Goal: Task Accomplishment & Management: Manage account settings

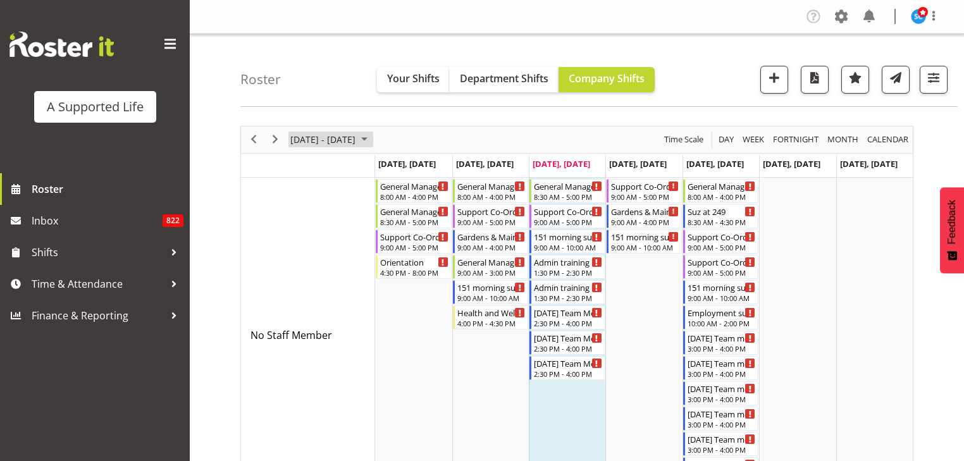
click at [372, 137] on span "August 2025" at bounding box center [364, 140] width 15 height 16
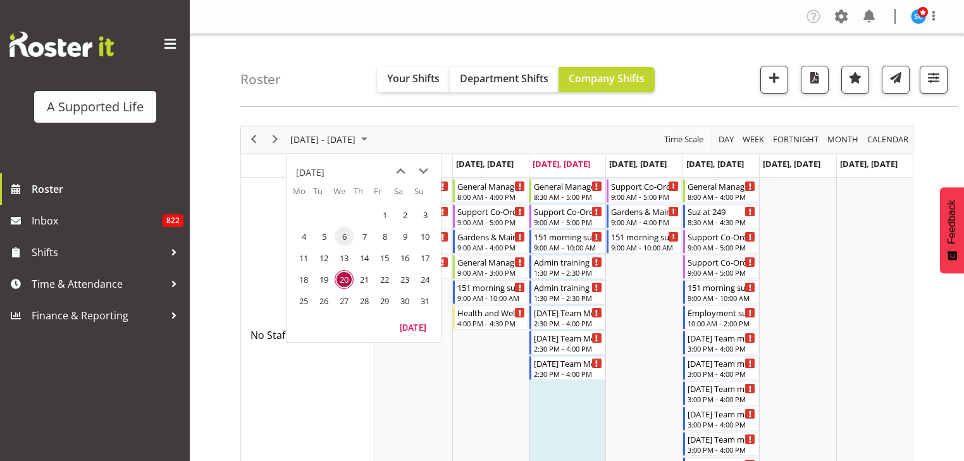
click at [344, 236] on span "6" at bounding box center [343, 236] width 19 height 19
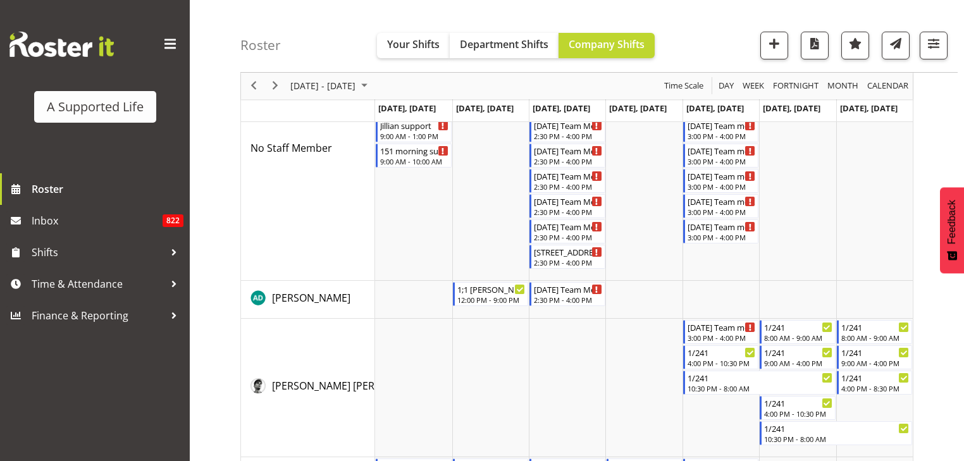
scroll to position [164, 0]
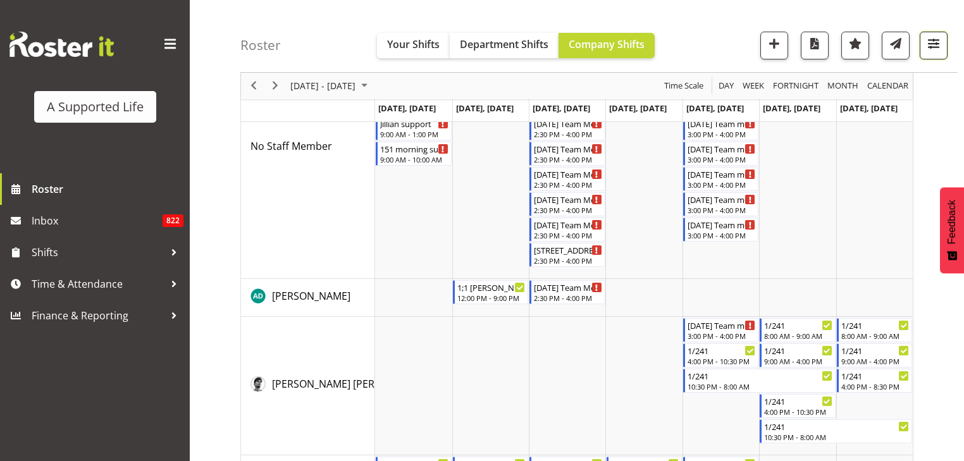
click at [946, 43] on button "button" at bounding box center [933, 46] width 28 height 28
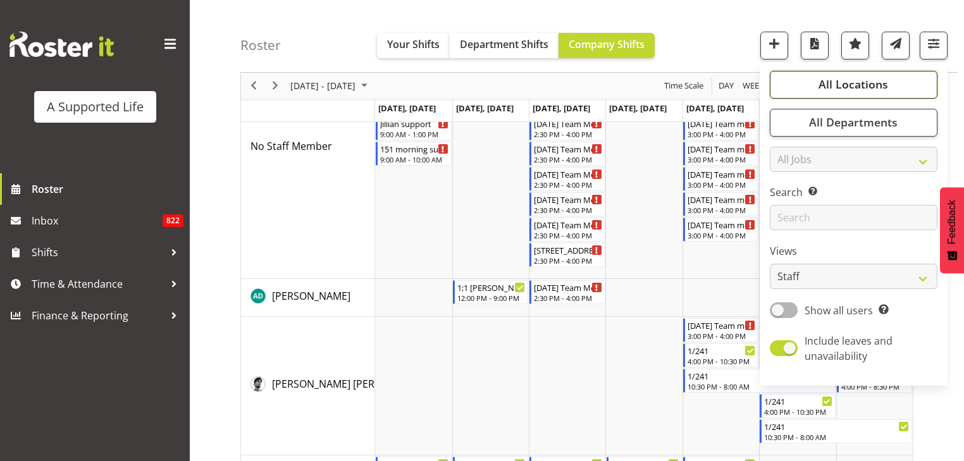
click at [869, 92] on button "All Locations" at bounding box center [853, 85] width 168 height 28
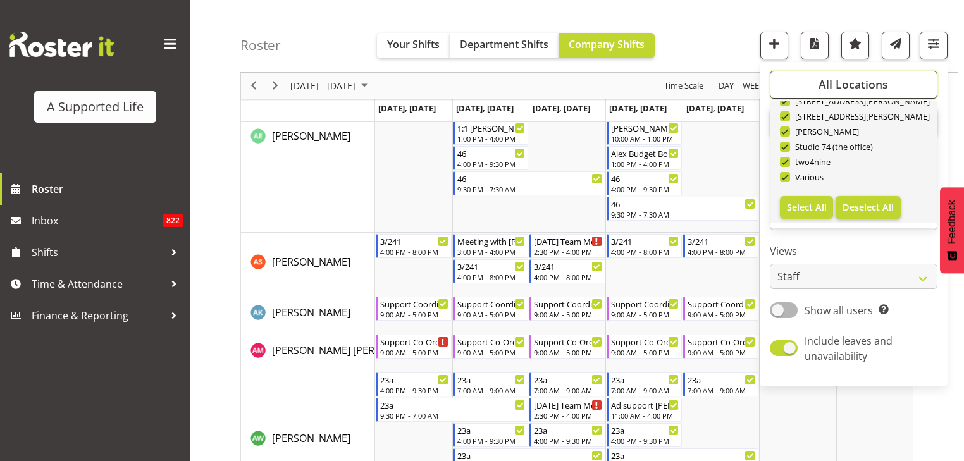
scroll to position [620, 0]
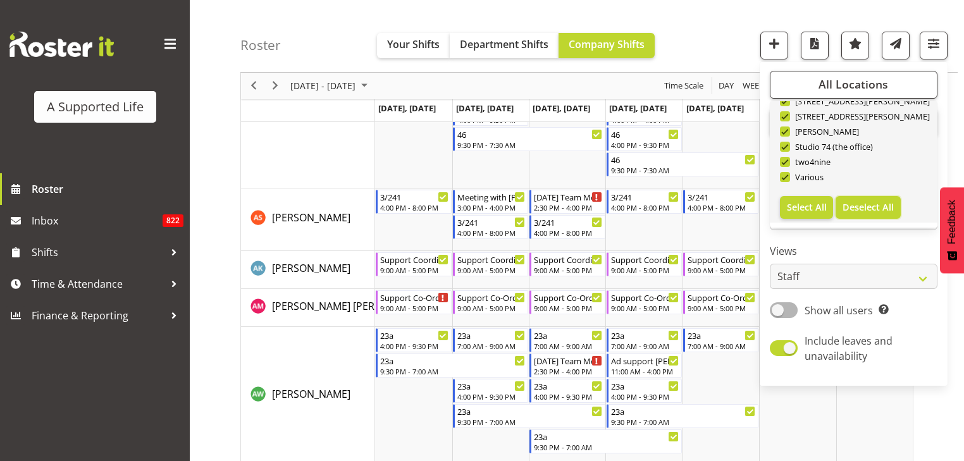
click at [880, 205] on span "Deselect All" at bounding box center [867, 207] width 51 height 12
checkbox input "false"
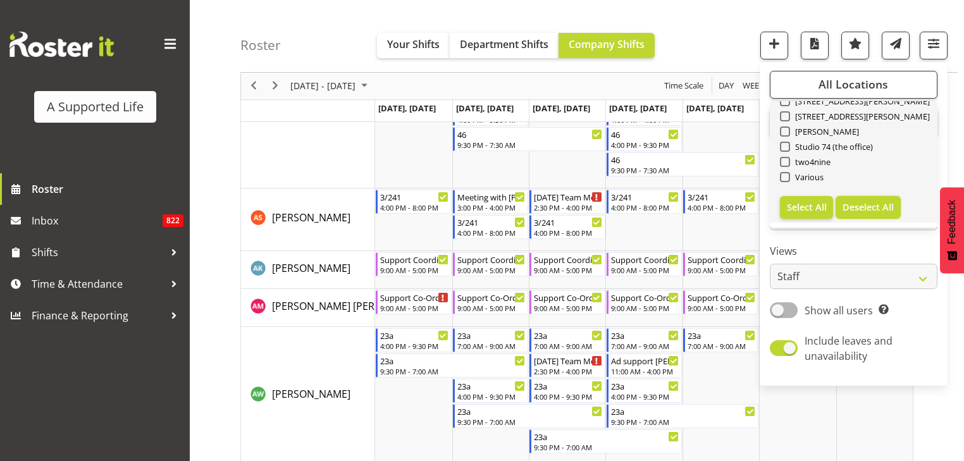
checkbox input "false"
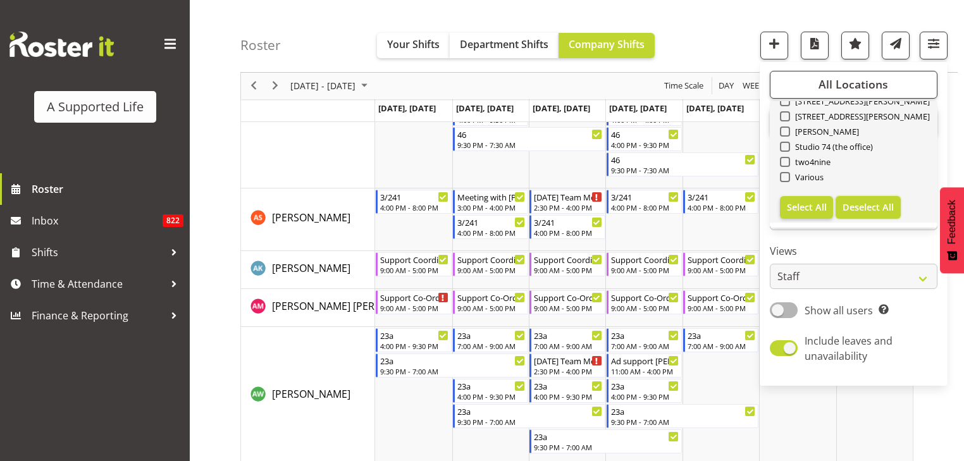
checkbox input "false"
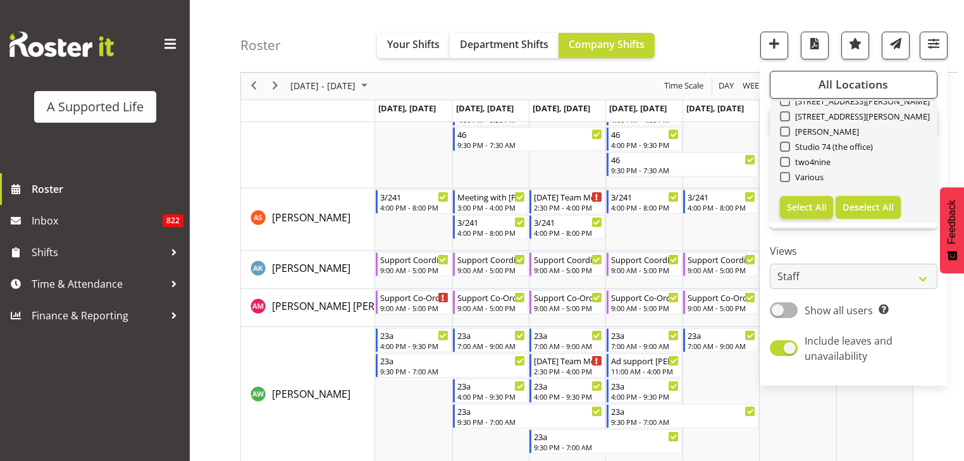
checkbox input "false"
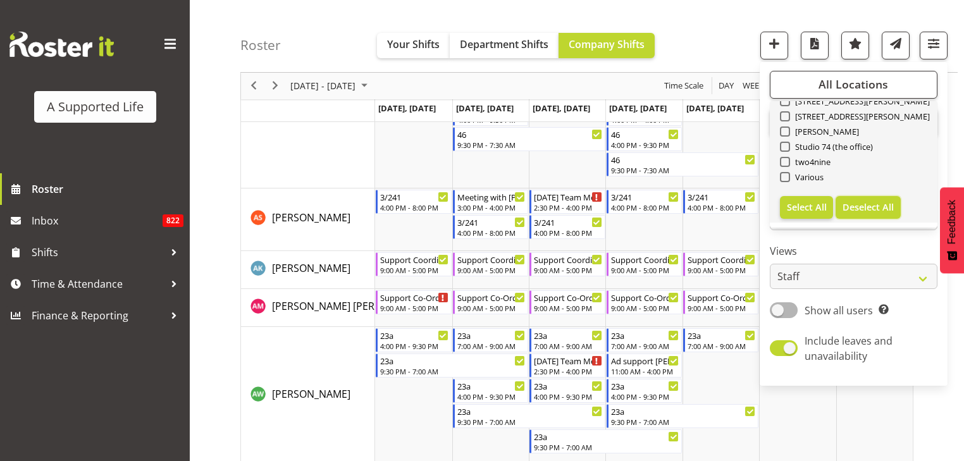
checkbox input "false"
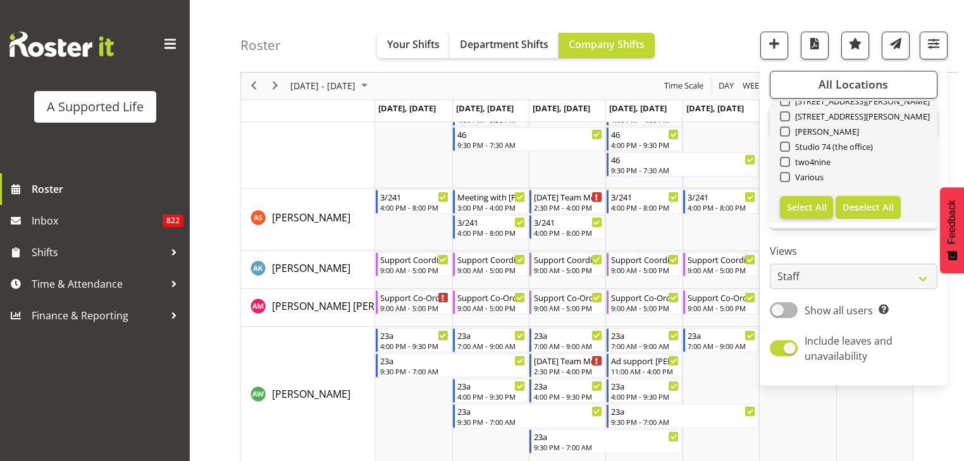
checkbox input "false"
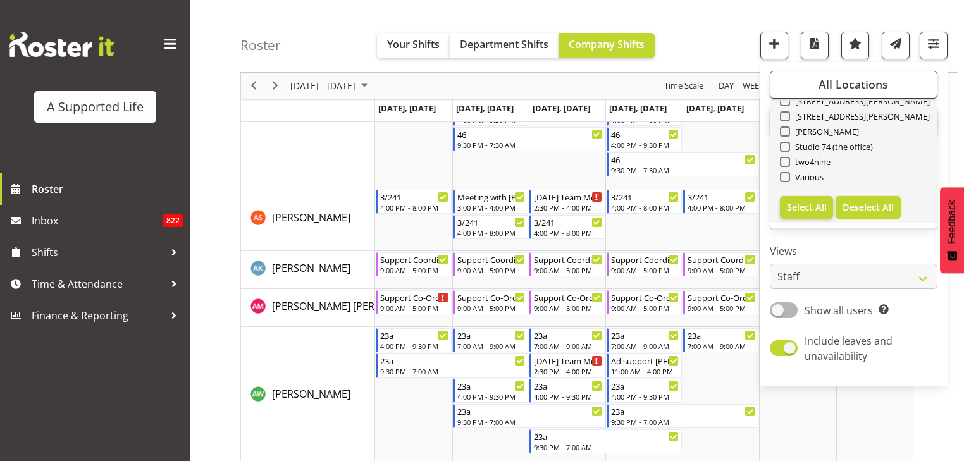
checkbox input "false"
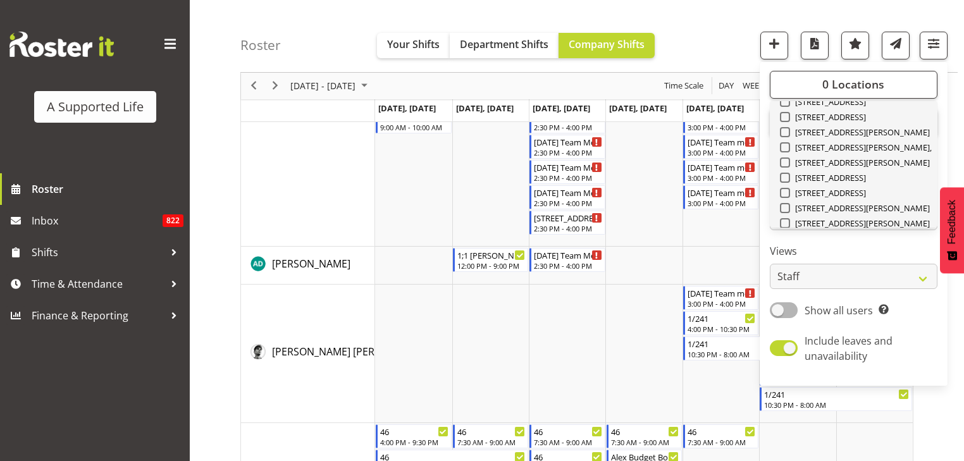
scroll to position [255, 0]
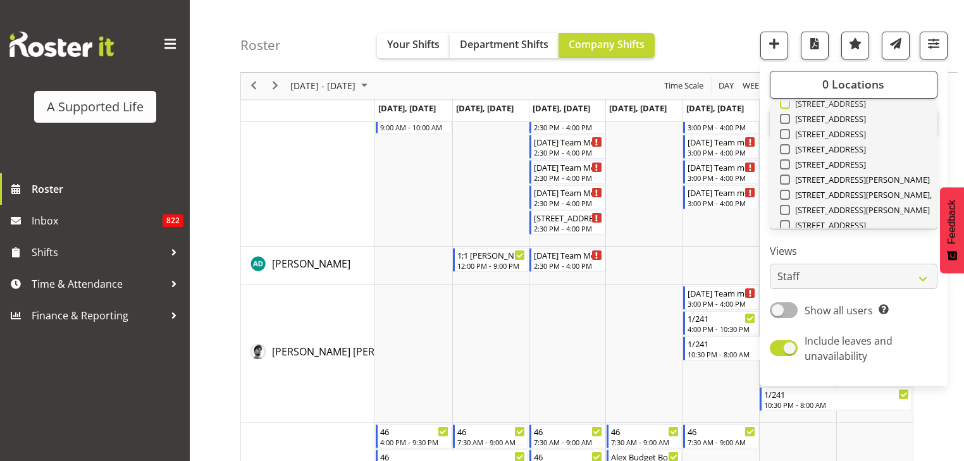
click at [784, 101] on span at bounding box center [785, 104] width 10 height 10
click at [784, 101] on input "[STREET_ADDRESS]" at bounding box center [784, 104] width 8 height 8
checkbox input "true"
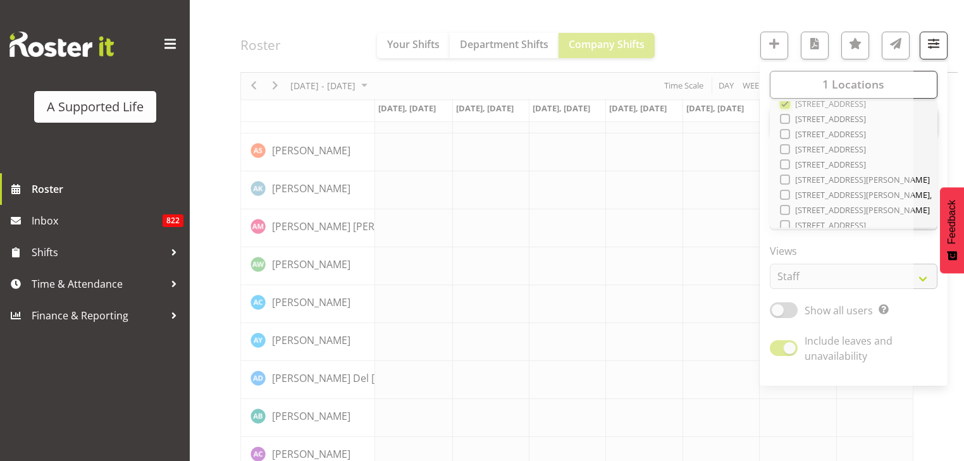
scroll to position [253, 0]
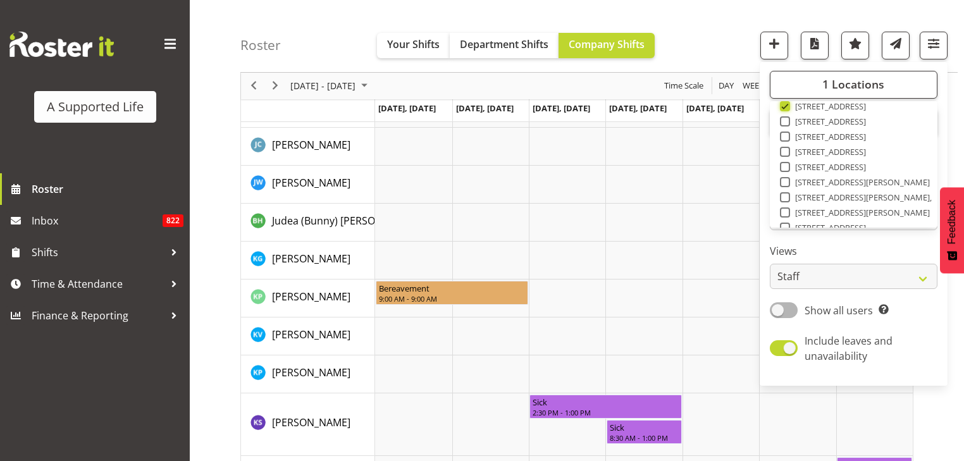
scroll to position [1899, 0]
